Goal: Task Accomplishment & Management: Manage account settings

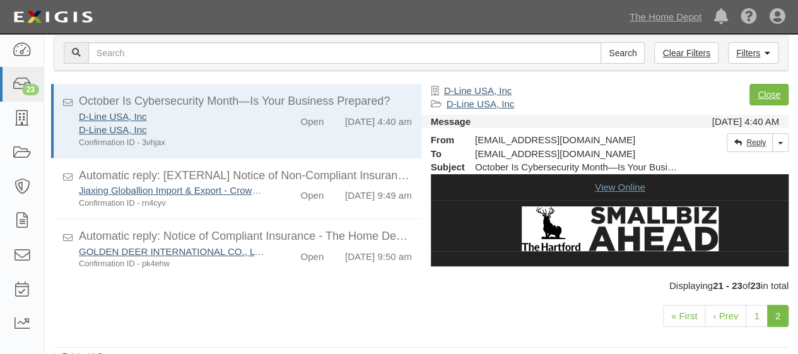
scroll to position [12, 0]
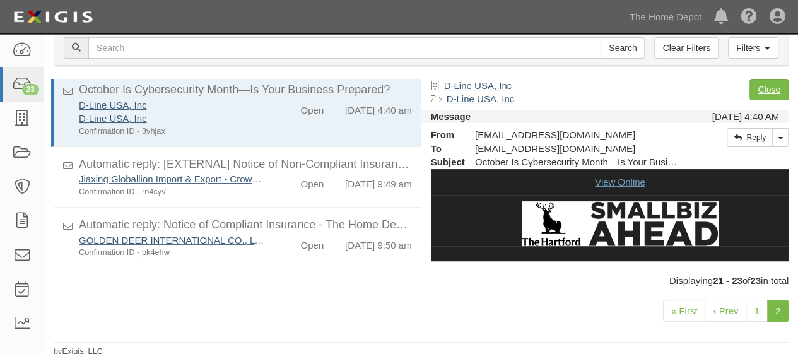
scroll to position [69, 0]
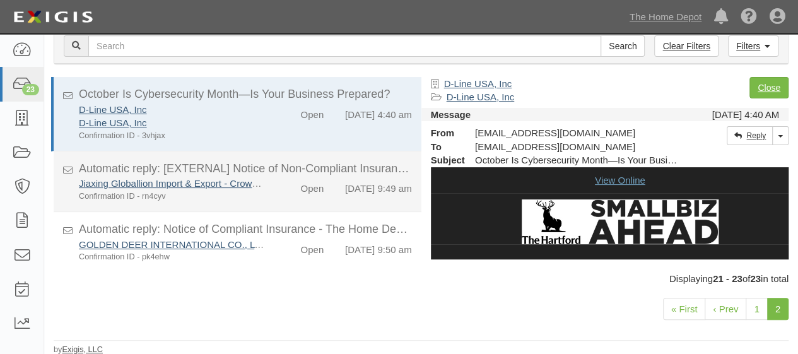
scroll to position [20, 0]
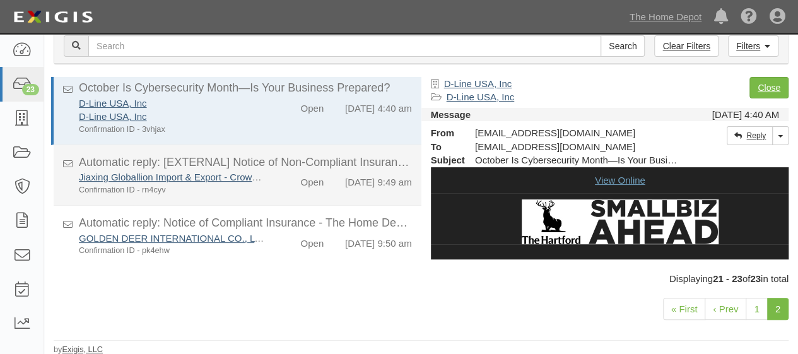
click at [264, 183] on div "Jiaxing Globallion Import & Export - Crown Bolt Confirmation ID - rn4cyv Open 1…" at bounding box center [245, 182] width 352 height 25
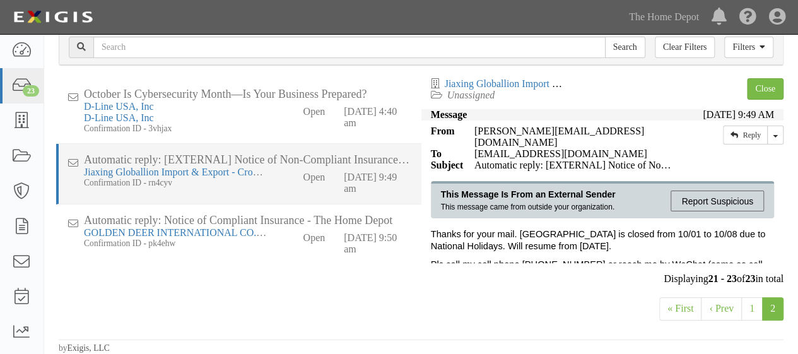
scroll to position [71, 0]
